Goal: Use online tool/utility: Utilize a website feature to perform a specific function

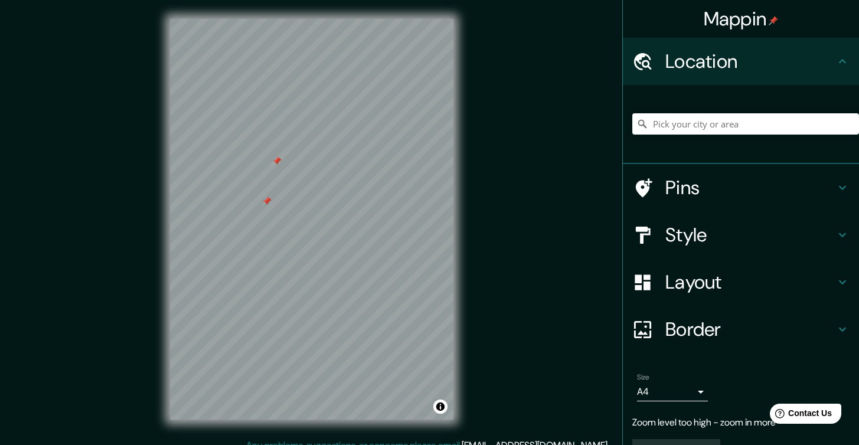
click at [655, 239] on div at bounding box center [648, 235] width 33 height 21
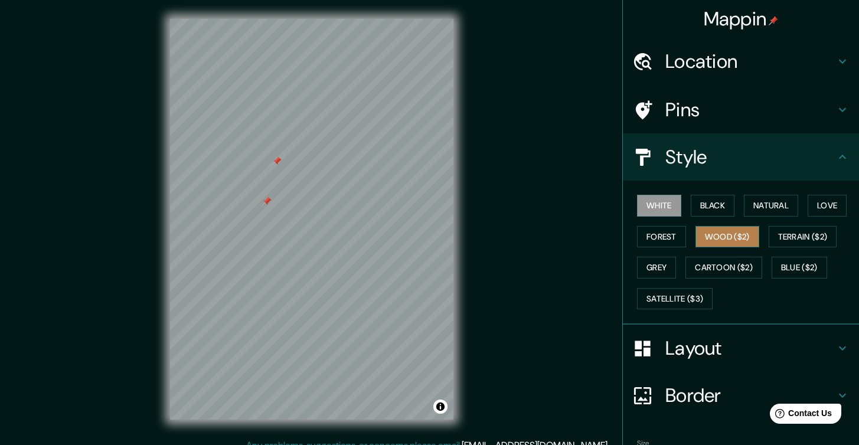
click at [699, 236] on button "Wood ($2)" at bounding box center [727, 237] width 64 height 22
click at [656, 238] on button "Forest" at bounding box center [661, 237] width 49 height 22
click at [670, 390] on h4 "Border" at bounding box center [750, 396] width 170 height 24
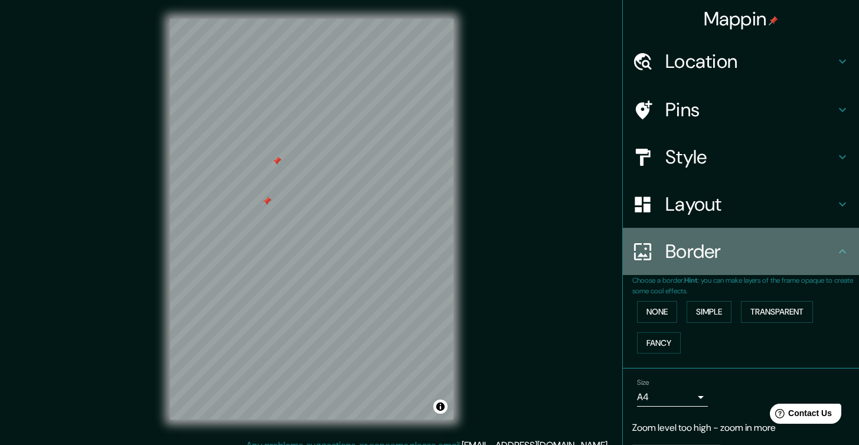
click at [665, 250] on h4 "Border" at bounding box center [750, 252] width 170 height 24
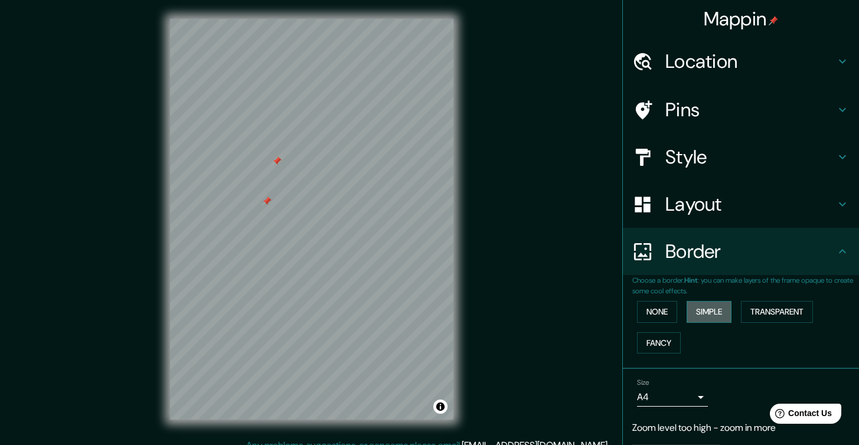
click at [691, 309] on button "Simple" at bounding box center [708, 312] width 45 height 22
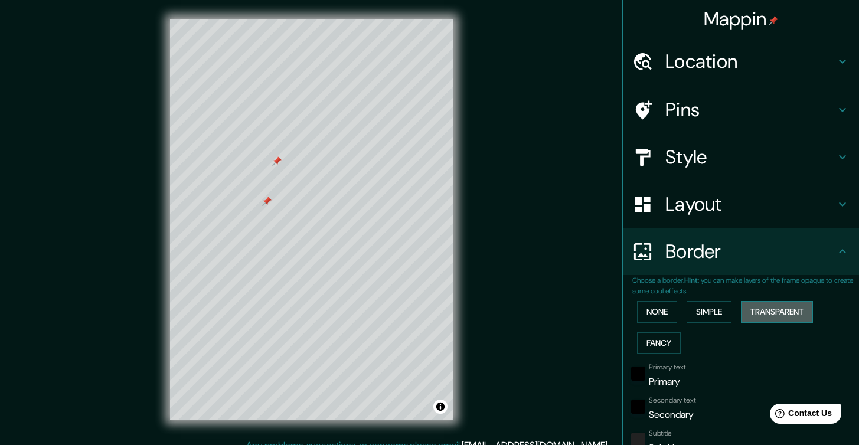
click at [784, 303] on button "Transparent" at bounding box center [777, 312] width 72 height 22
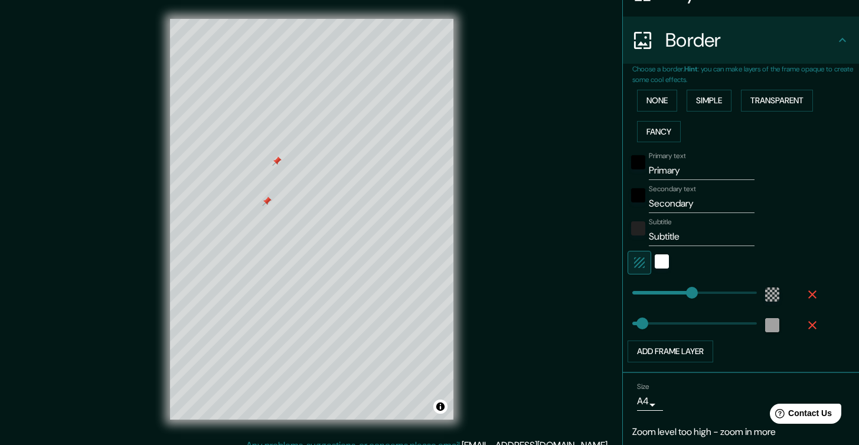
scroll to position [231, 0]
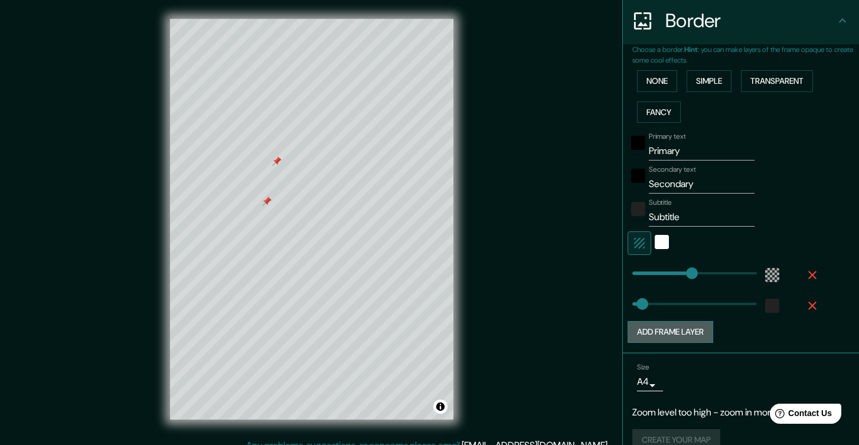
click at [688, 328] on button "Add frame layer" at bounding box center [670, 332] width 86 height 22
type input "230"
type input "38"
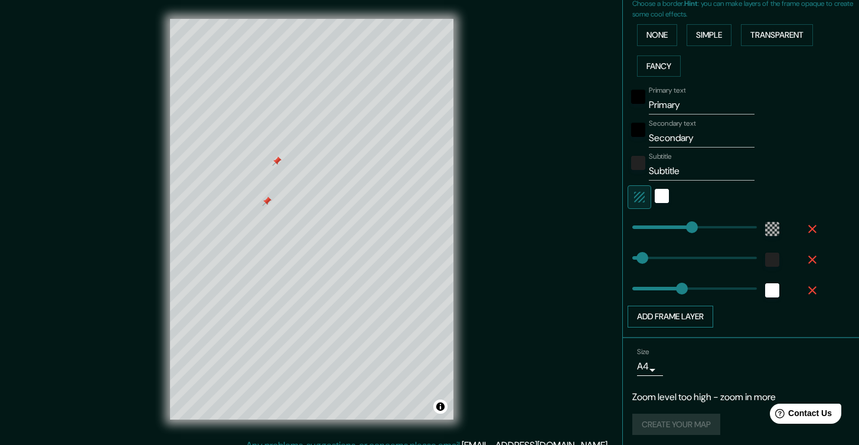
scroll to position [12, 0]
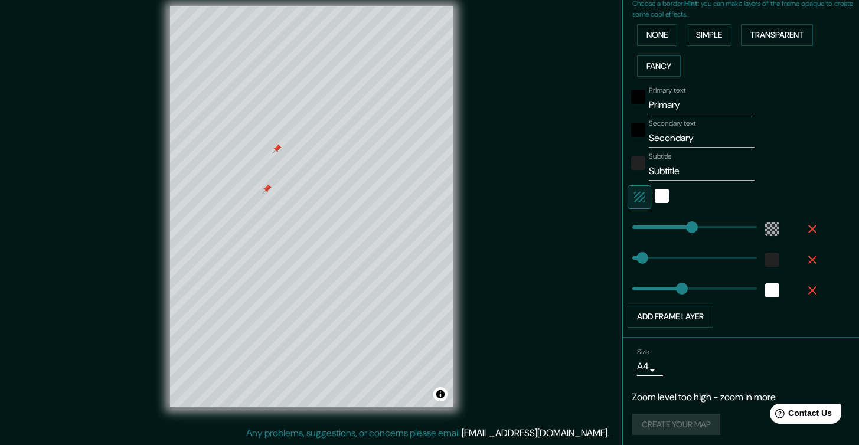
click at [659, 418] on div "Create your map" at bounding box center [740, 425] width 217 height 22
